Goal: Transaction & Acquisition: Purchase product/service

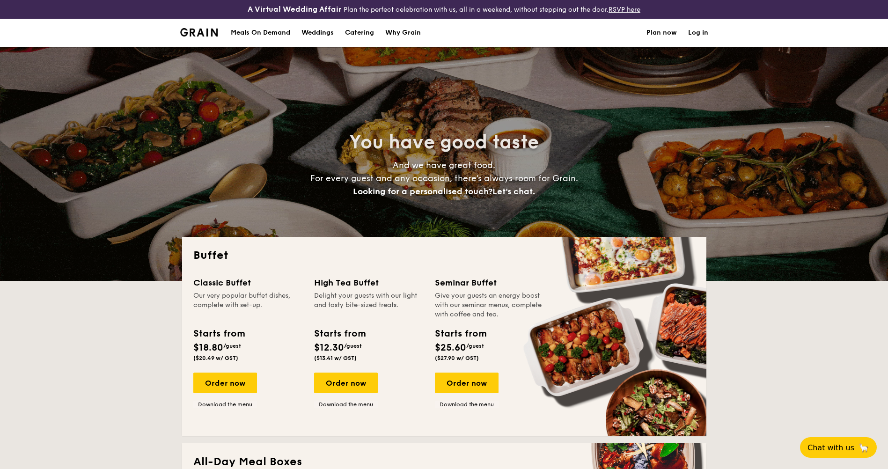
select select
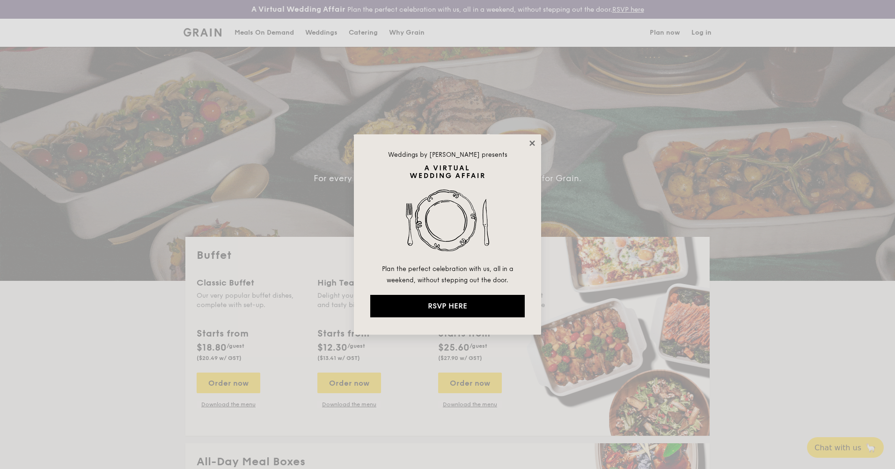
click at [533, 140] on icon at bounding box center [532, 143] width 8 height 8
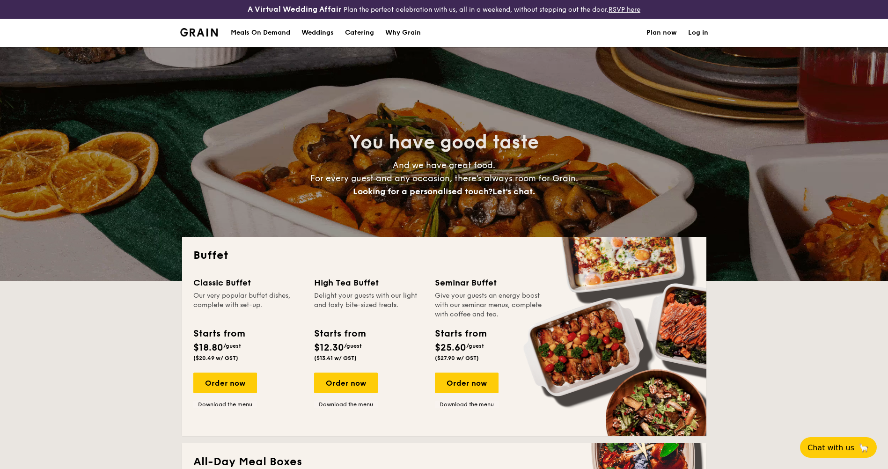
click at [270, 29] on div "Meals On Demand" at bounding box center [260, 33] width 59 height 28
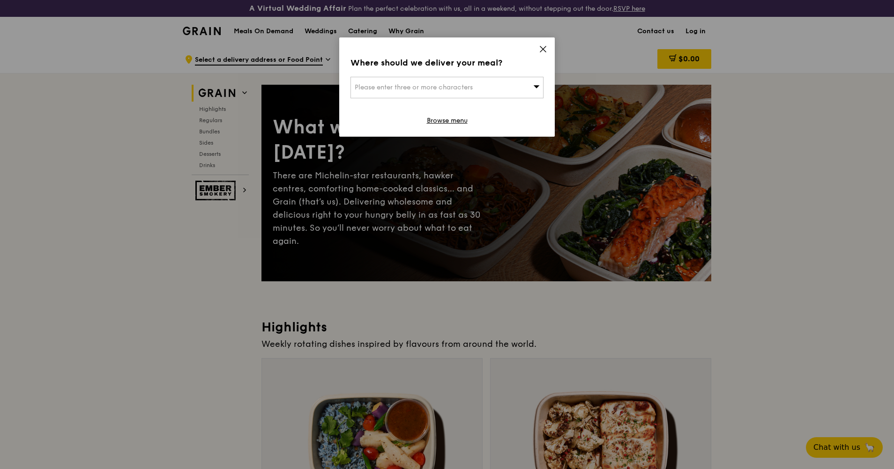
click at [538, 51] on div "Where should we deliver your meal? Please enter three or more characters Browse…" at bounding box center [446, 86] width 215 height 99
click at [545, 51] on icon at bounding box center [543, 49] width 6 height 6
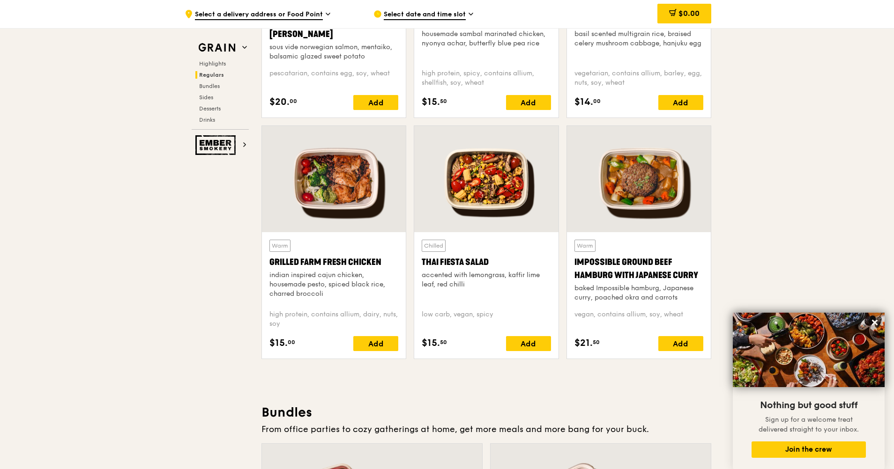
scroll to position [1030, 0]
